Goal: Information Seeking & Learning: Check status

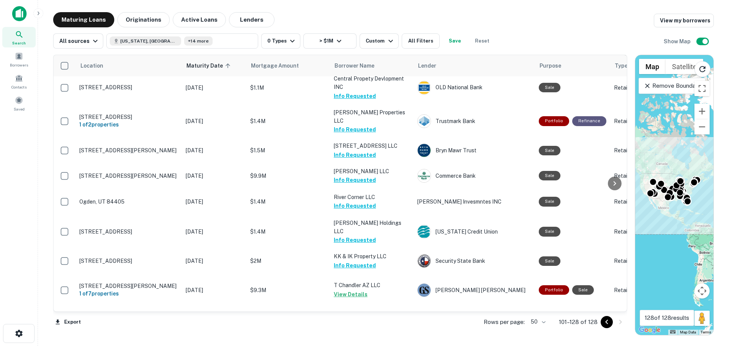
scroll to position [477, 0]
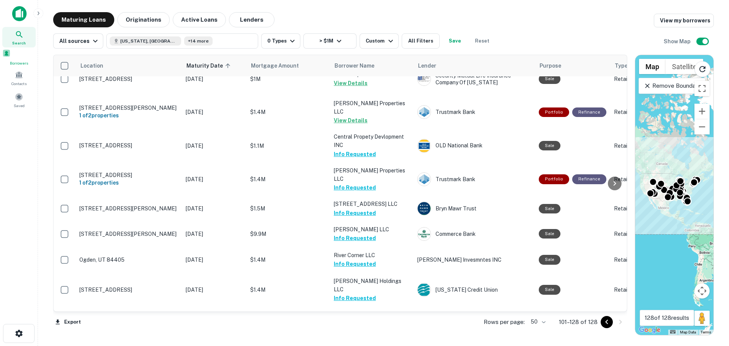
click at [11, 57] on span at bounding box center [6, 53] width 8 height 8
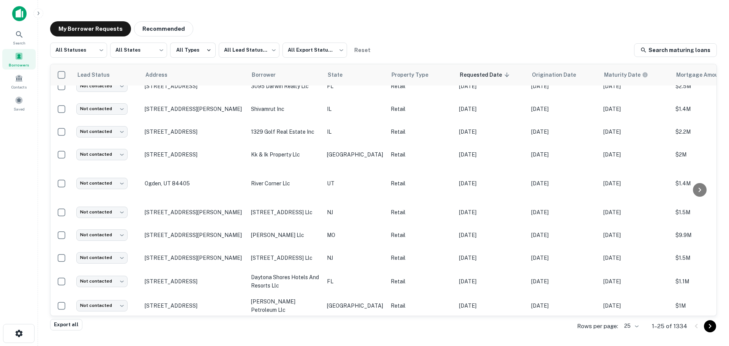
drag, startPoint x: 146, startPoint y: 161, endPoint x: 159, endPoint y: 3, distance: 157.7
drag, startPoint x: 159, startPoint y: 3, endPoint x: 398, endPoint y: 29, distance: 240.8
click at [398, 29] on div "My Borrower Requests Recommended" at bounding box center [383, 28] width 666 height 15
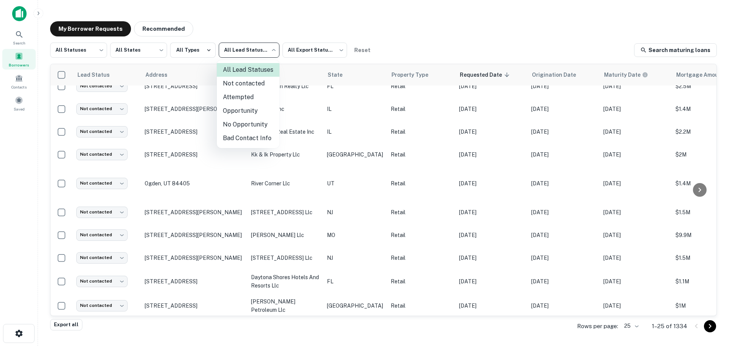
click at [258, 41] on body "Search Borrowers Contacts Saved My Borrower Requests Recommended All Statuses *…" at bounding box center [364, 173] width 729 height 346
click at [243, 93] on li "Attempted" at bounding box center [248, 97] width 63 height 14
type input "*********"
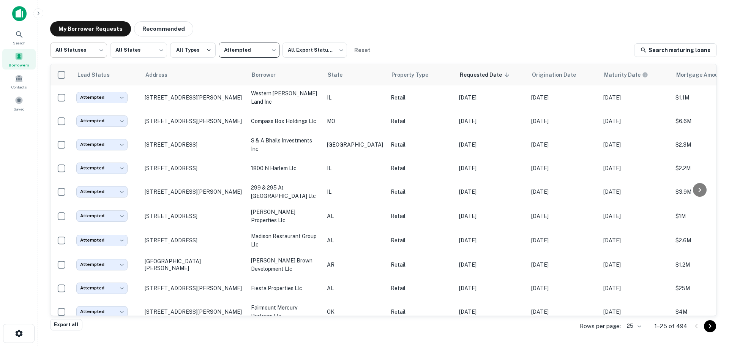
click at [93, 44] on body "Search Borrowers Contacts Saved My Borrower Requests Recommended All Statuses *…" at bounding box center [364, 173] width 729 height 346
click at [89, 96] on li "Fulfilled" at bounding box center [78, 97] width 57 height 14
type input "*********"
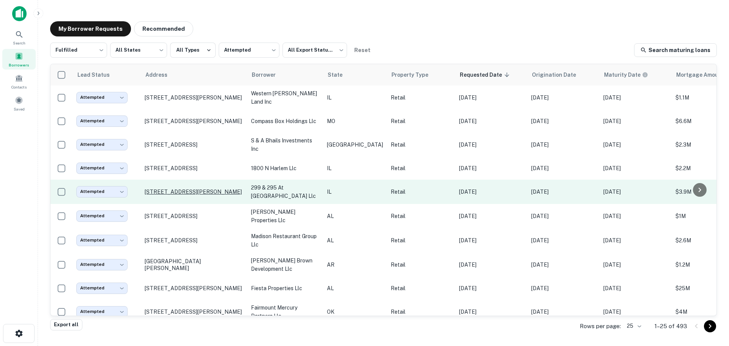
click at [176, 188] on p "299 E Saint Charles Rd Villa Park, IL 60181" at bounding box center [194, 191] width 99 height 7
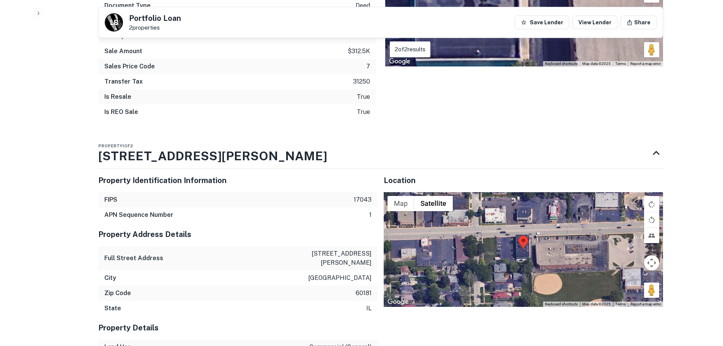
scroll to position [721, 0]
